Goal: Task Accomplishment & Management: Complete application form

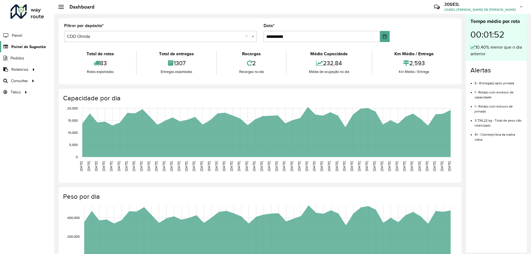
click at [31, 48] on span "Painel de Sugestão" at bounding box center [28, 47] width 35 height 6
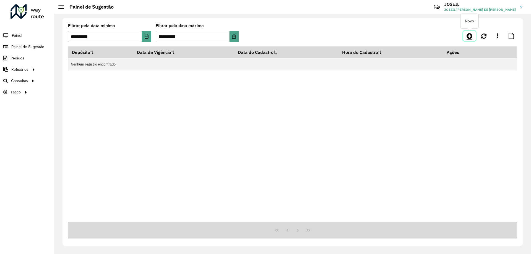
click at [470, 36] on icon at bounding box center [470, 36] width 6 height 7
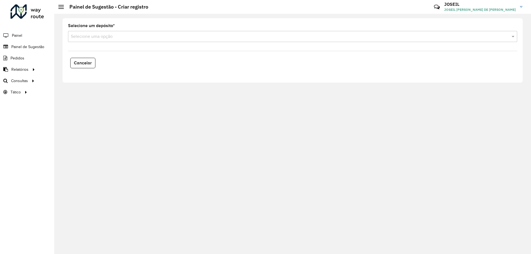
drag, startPoint x: 87, startPoint y: 35, endPoint x: 95, endPoint y: 43, distance: 11.4
click at [87, 35] on input "text" at bounding box center [287, 36] width 433 height 7
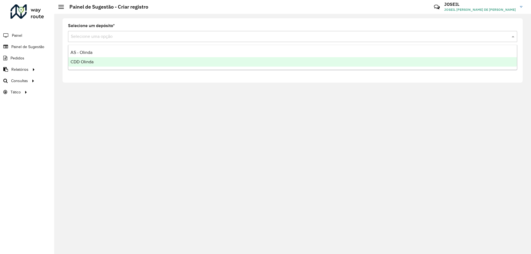
click at [88, 62] on span "CDD Olinda" at bounding box center [82, 62] width 23 height 5
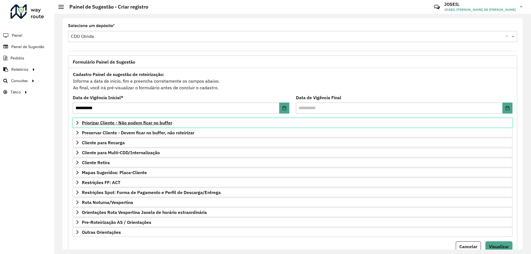
click at [118, 123] on span "Priorizar Cliente - Não podem ficar no buffer" at bounding box center [127, 123] width 91 height 4
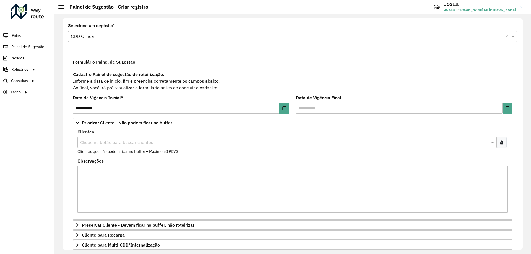
click at [112, 141] on input "text" at bounding box center [284, 143] width 411 height 7
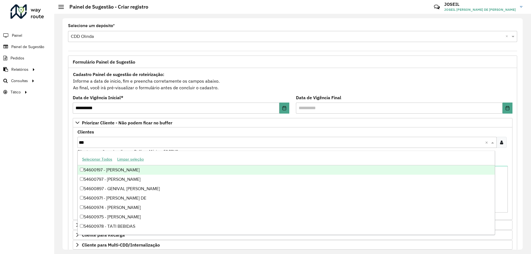
type input "****"
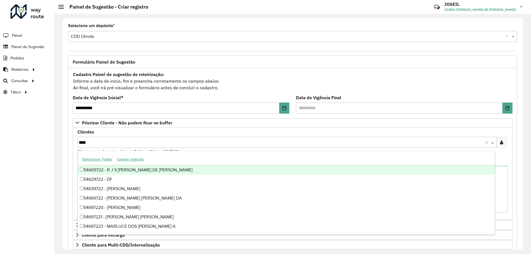
click at [101, 167] on div "54609722 - R J S [PERSON_NAME] DE [PERSON_NAME]" at bounding box center [286, 170] width 417 height 9
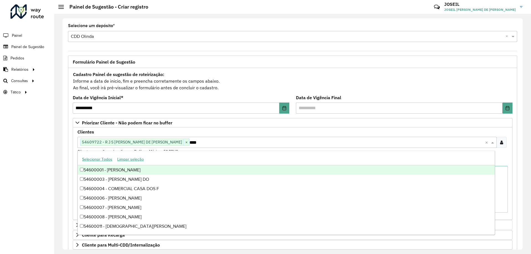
scroll to position [114, 0]
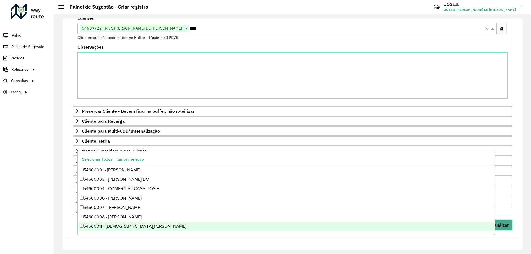
click at [507, 228] on button "Visualizar" at bounding box center [499, 225] width 27 height 11
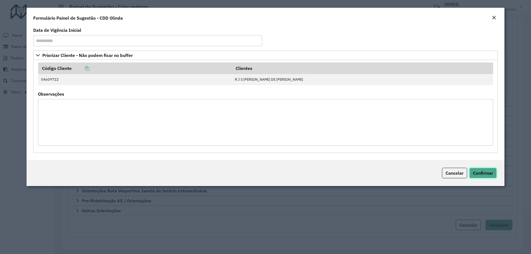
click at [482, 173] on span "Confirmar" at bounding box center [483, 174] width 20 height 6
